Goal: Information Seeking & Learning: Learn about a topic

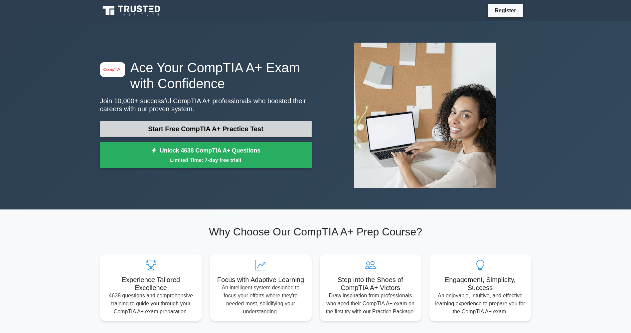
click at [193, 125] on link "Start Free CompTIA A+ Practice Test" at bounding box center [206, 129] width 212 height 16
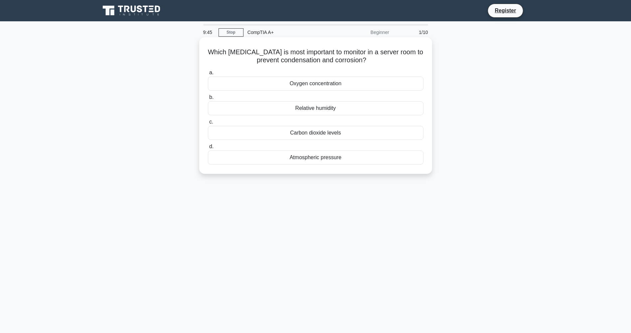
click at [337, 158] on div "Atmospheric pressure" at bounding box center [316, 157] width 216 height 14
click at [208, 149] on input "d. Atmospheric pressure" at bounding box center [208, 146] width 0 height 4
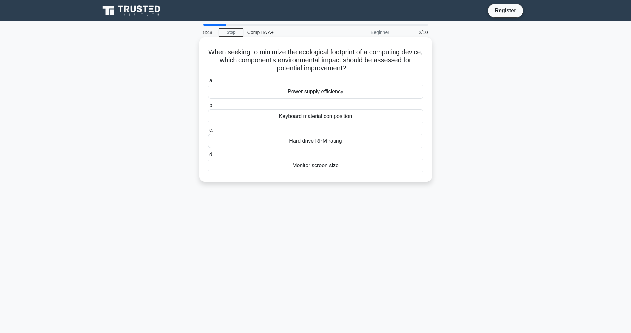
click at [319, 140] on div "Hard drive RPM rating" at bounding box center [316, 141] width 216 height 14
click at [208, 132] on input "c. Hard drive RPM rating" at bounding box center [208, 130] width 0 height 4
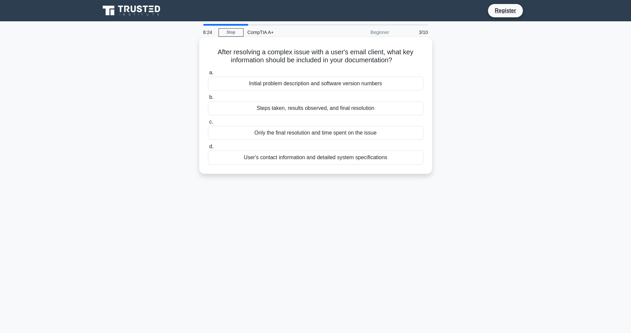
click at [310, 160] on div "User's contact information and detailed system specifications" at bounding box center [316, 157] width 216 height 14
click at [208, 149] on input "d. User's contact information and detailed system specifications" at bounding box center [208, 146] width 0 height 4
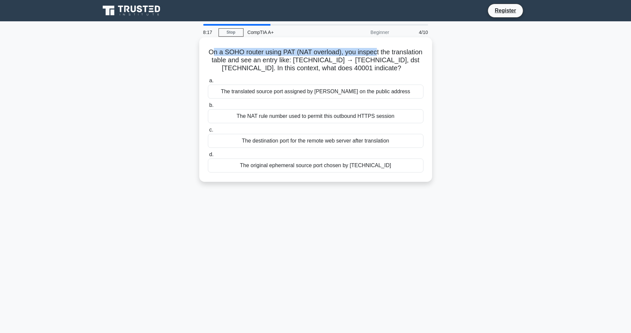
drag, startPoint x: 227, startPoint y: 52, endPoint x: 392, endPoint y: 49, distance: 164.7
click at [392, 49] on h5 "On a SOHO router using PAT (NAT overload), you inspect the translation table an…" at bounding box center [315, 60] width 217 height 25
drag, startPoint x: 392, startPoint y: 49, endPoint x: 346, endPoint y: 61, distance: 47.8
click at [346, 61] on h5 "On a SOHO router using PAT (NAT overload), you inspect the translation table an…" at bounding box center [315, 60] width 217 height 25
click at [324, 148] on div "The destination port for the remote web server after translation" at bounding box center [316, 141] width 216 height 14
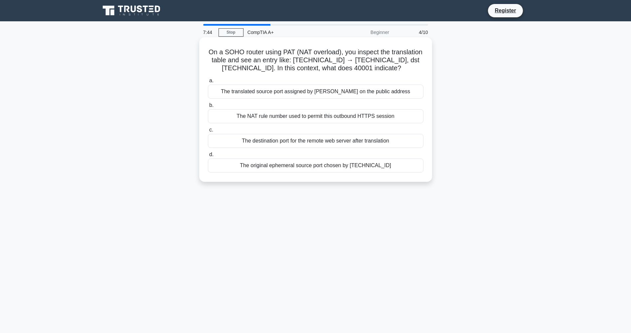
click at [208, 132] on input "c. The destination port for the remote web server after translation" at bounding box center [208, 130] width 0 height 4
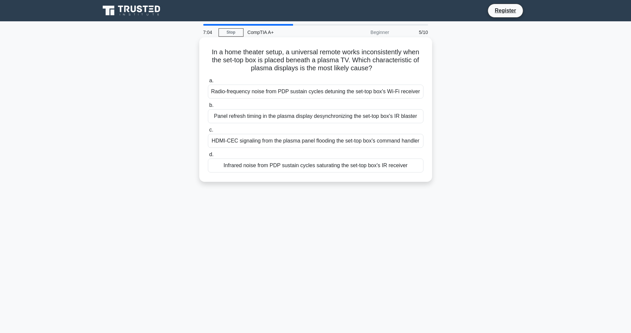
click at [298, 144] on div "HDMI-CEC signaling from the plasma panel flooding the set-top box's command han…" at bounding box center [316, 141] width 216 height 14
click at [208, 132] on input "c. HDMI-CEC signaling from the plasma panel flooding the set-top box's command …" at bounding box center [208, 130] width 0 height 4
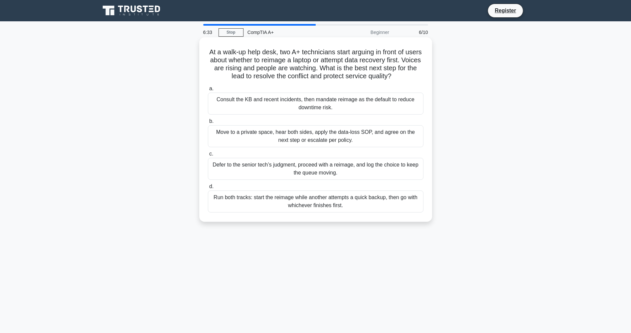
click at [325, 204] on div "Run both tracks: start the reimage while another attempts a quick backup, then …" at bounding box center [316, 201] width 216 height 22
click at [208, 189] on input "d. Run both tracks: start the reimage while another attempts a quick backup, th…" at bounding box center [208, 186] width 0 height 4
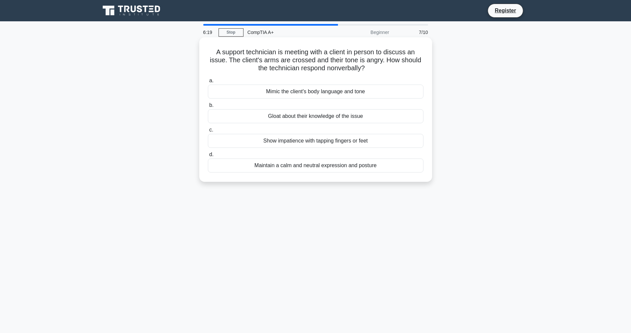
click at [314, 167] on div "Maintain a calm and neutral expression and posture" at bounding box center [316, 165] width 216 height 14
click at [208, 157] on input "d. Maintain a calm and neutral expression and posture" at bounding box center [208, 154] width 0 height 4
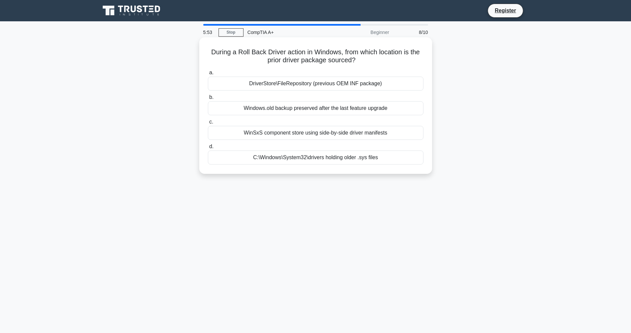
click at [354, 85] on div "DriverStore\FileRepository (previous OEM INF package)" at bounding box center [316, 84] width 216 height 14
click at [208, 75] on input "a. DriverStore\FileRepository (previous OEM INF package)" at bounding box center [208, 73] width 0 height 4
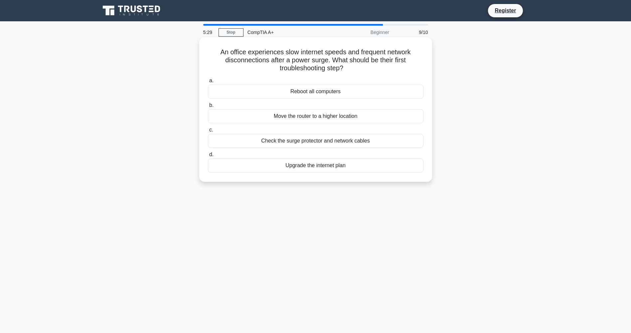
click at [321, 141] on div "Check the surge protector and network cables" at bounding box center [316, 141] width 216 height 14
click at [208, 132] on input "c. Check the surge protector and network cables" at bounding box center [208, 130] width 0 height 4
click at [322, 118] on div "LCD screen connector" at bounding box center [316, 116] width 216 height 14
click at [208, 107] on input "b. LCD screen connector" at bounding box center [208, 105] width 0 height 4
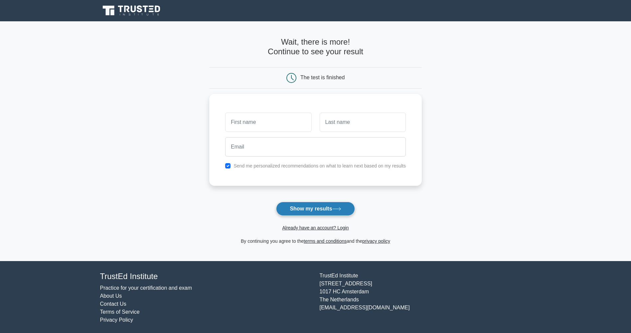
click at [330, 206] on button "Show my results" at bounding box center [315, 209] width 78 height 14
click at [266, 124] on input "text" at bounding box center [268, 120] width 86 height 19
type input "a"
click at [341, 120] on input "text" at bounding box center [363, 120] width 86 height 19
type input "a"
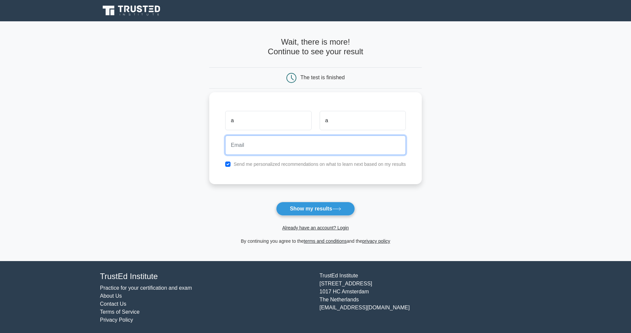
click at [273, 148] on input "email" at bounding box center [315, 144] width 181 height 19
type input "anaconda2334@gmail.com"
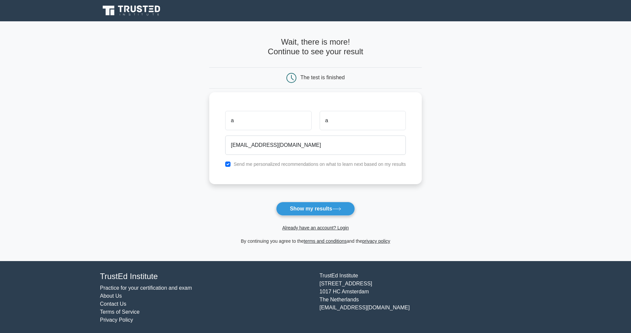
click at [278, 172] on div "a a anaconda2334@gmail.com Send me personalized recommendations on what to lear…" at bounding box center [315, 138] width 213 height 92
click at [312, 209] on button "Show my results" at bounding box center [315, 209] width 78 height 14
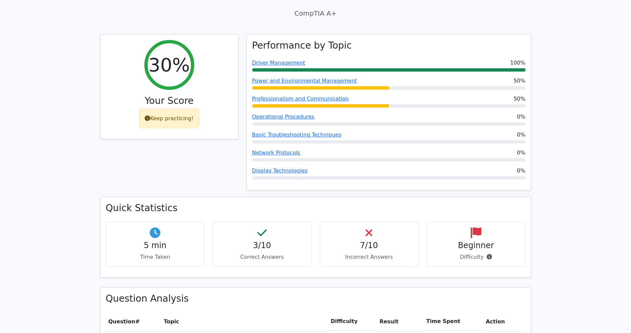
scroll to position [166, 0]
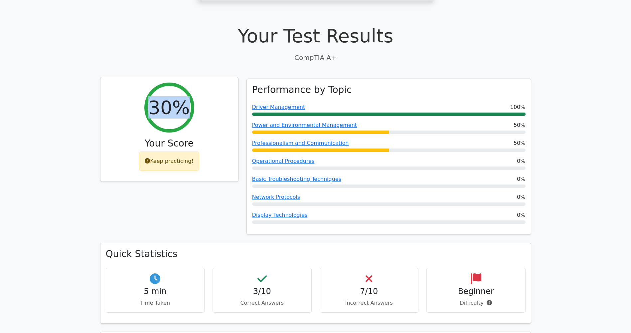
drag, startPoint x: 156, startPoint y: 87, endPoint x: 181, endPoint y: 87, distance: 24.6
click at [181, 96] on h2 "30%" at bounding box center [168, 107] width 41 height 22
drag, startPoint x: 181, startPoint y: 87, endPoint x: 142, endPoint y: 97, distance: 40.6
click at [142, 97] on div "30% Your Score Keep practicing!" at bounding box center [169, 129] width 138 height 104
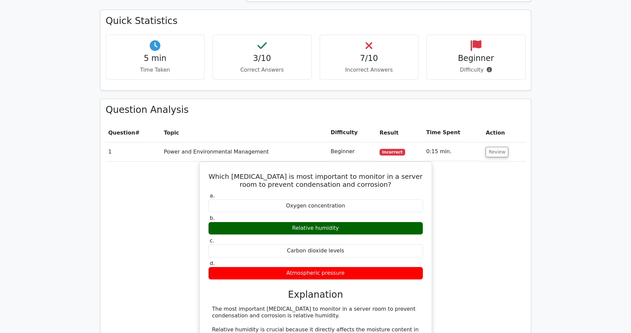
scroll to position [0, 4]
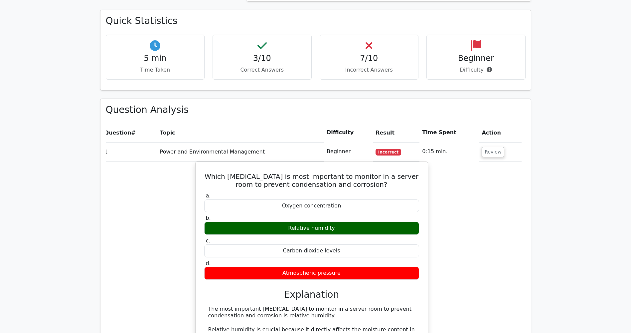
drag, startPoint x: 383, startPoint y: 245, endPoint x: 636, endPoint y: 302, distance: 258.9
click at [631, 302] on html "Go Premium A" at bounding box center [315, 297] width 631 height 1393
click at [540, 210] on main "image/svg+xml Go Premium CompTIA A+ Preparation Package (2025) 4638 Superior-gr…" at bounding box center [315, 268] width 631 height 1292
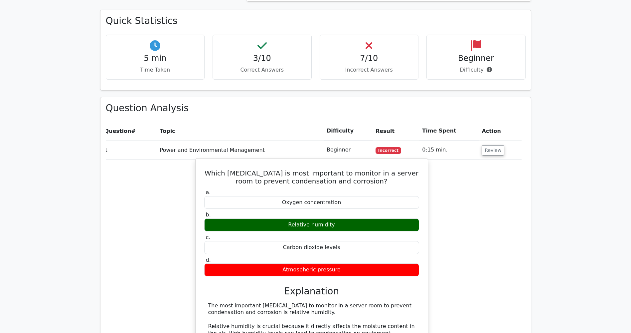
click at [408, 263] on div "Atmospheric pressure" at bounding box center [311, 269] width 215 height 13
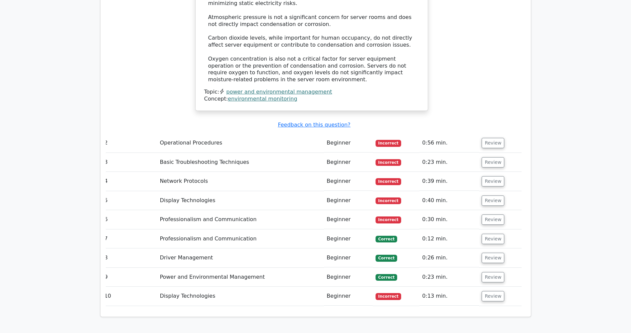
scroll to position [798, 0]
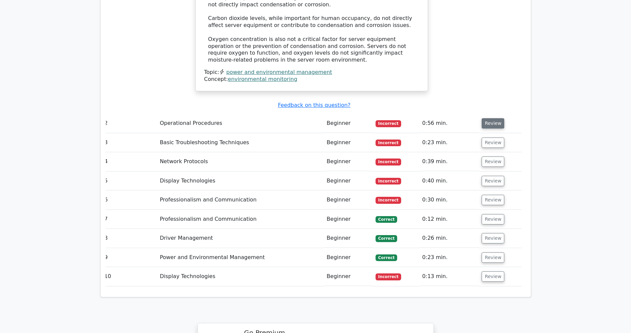
click at [497, 118] on button "Review" at bounding box center [493, 123] width 23 height 10
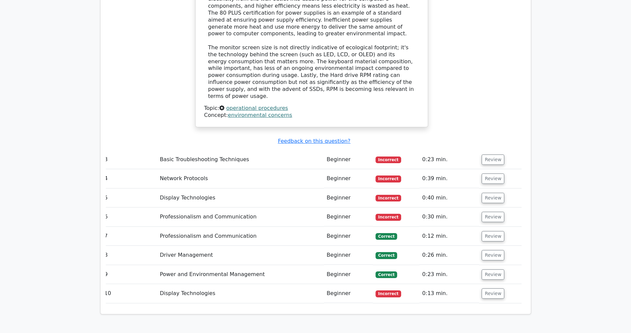
scroll to position [1098, 0]
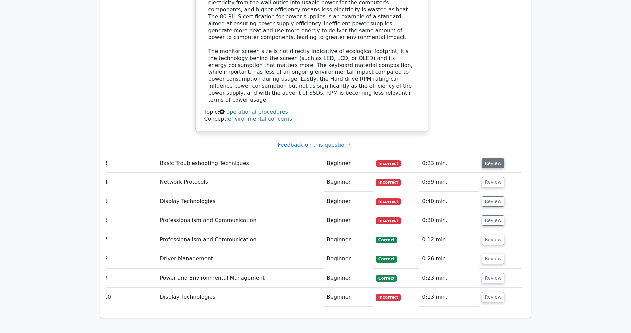
click at [488, 158] on button "Review" at bounding box center [493, 163] width 23 height 10
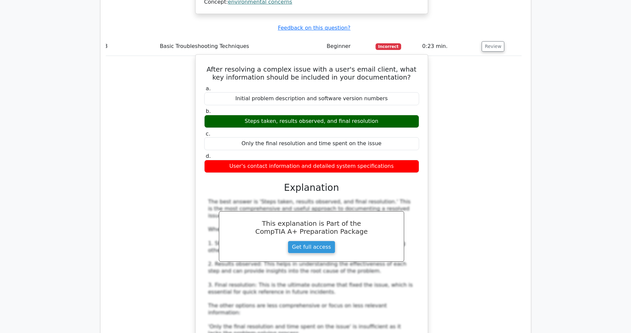
scroll to position [1231, 0]
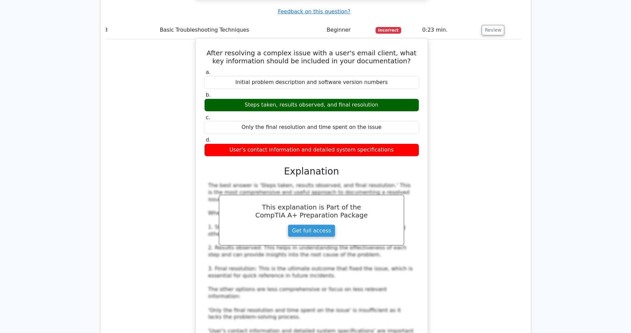
drag, startPoint x: 465, startPoint y: 184, endPoint x: 420, endPoint y: 186, distance: 45.6
click at [463, 184] on div "After resolving a complex issue with a user's email client, what key informatio…" at bounding box center [312, 233] width 420 height 387
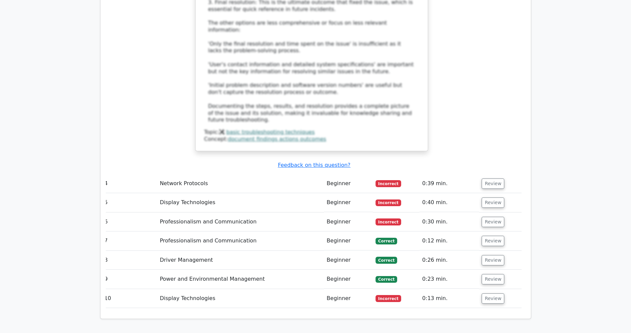
scroll to position [1497, 0]
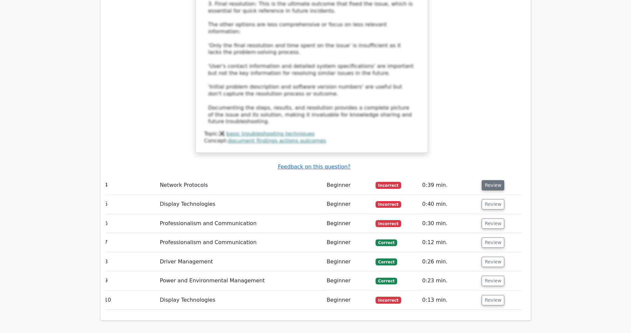
click at [494, 180] on button "Review" at bounding box center [493, 185] width 23 height 10
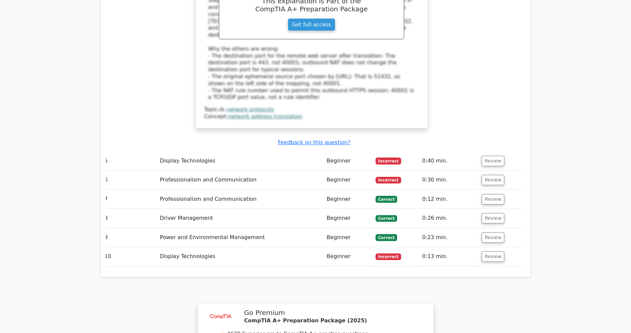
scroll to position [1896, 0]
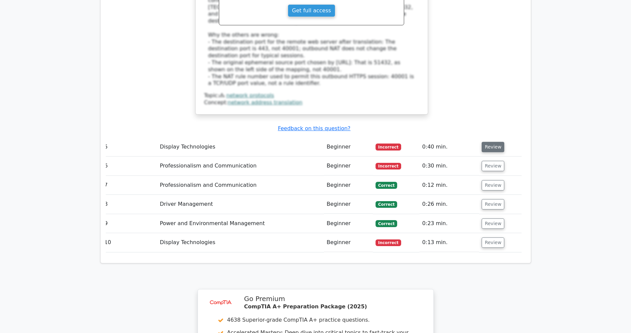
click at [493, 142] on button "Review" at bounding box center [493, 147] width 23 height 10
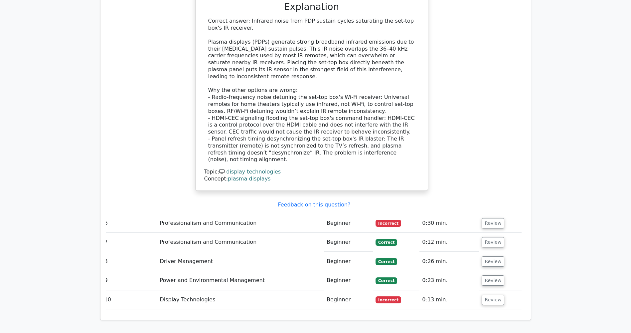
scroll to position [2229, 0]
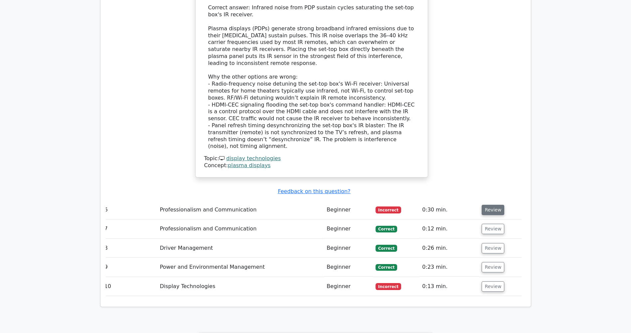
click at [495, 205] on button "Review" at bounding box center [493, 210] width 23 height 10
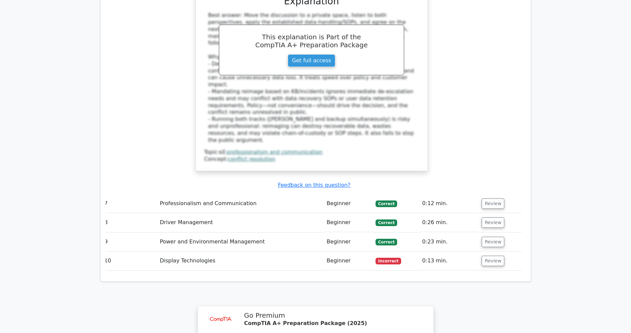
scroll to position [2628, 0]
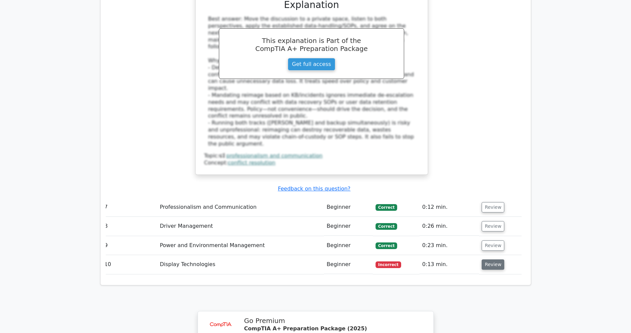
click at [496, 259] on button "Review" at bounding box center [493, 264] width 23 height 10
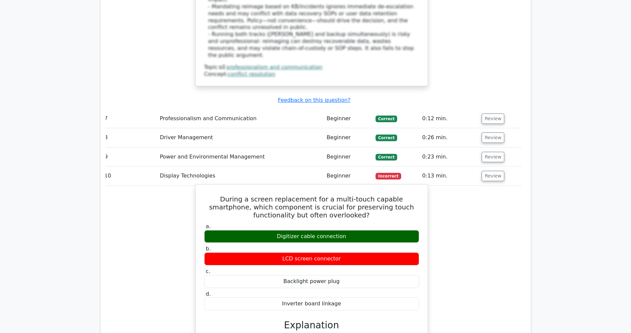
scroll to position [2727, 0]
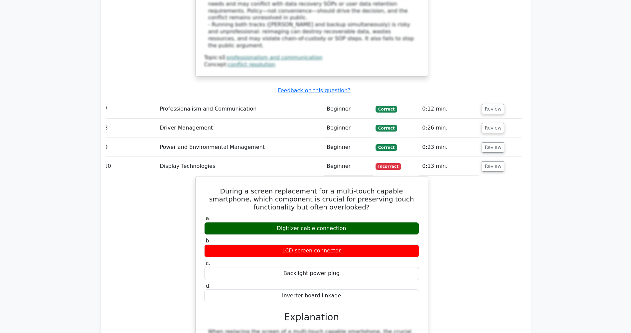
drag, startPoint x: 575, startPoint y: 280, endPoint x: 538, endPoint y: 265, distance: 39.4
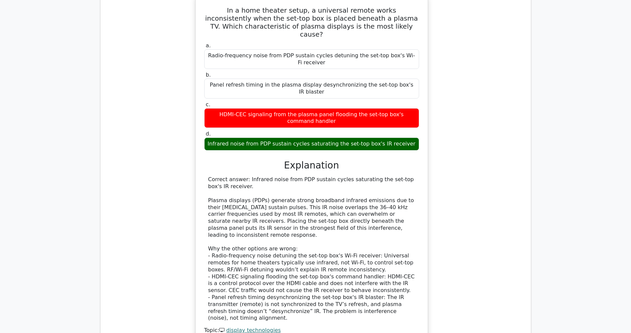
scroll to position [1929, 0]
